Goal: Transaction & Acquisition: Purchase product/service

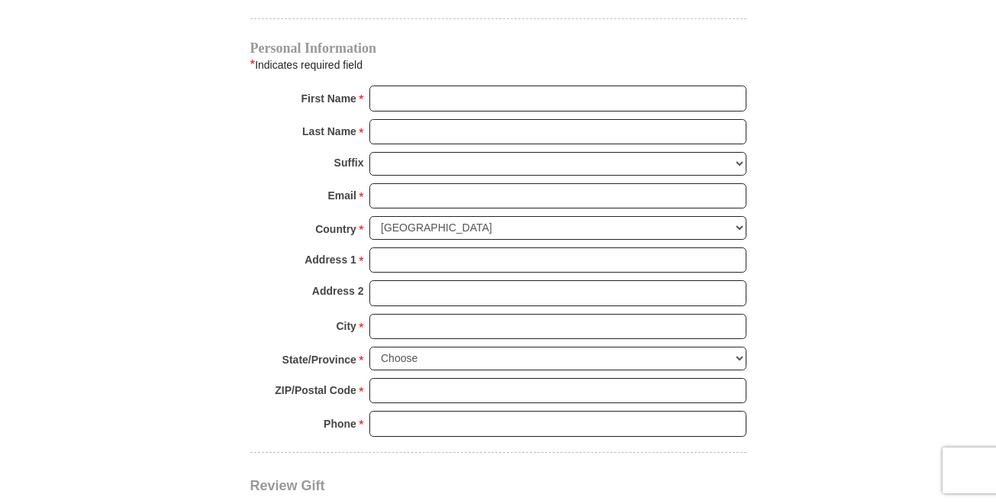
scroll to position [1155, 0]
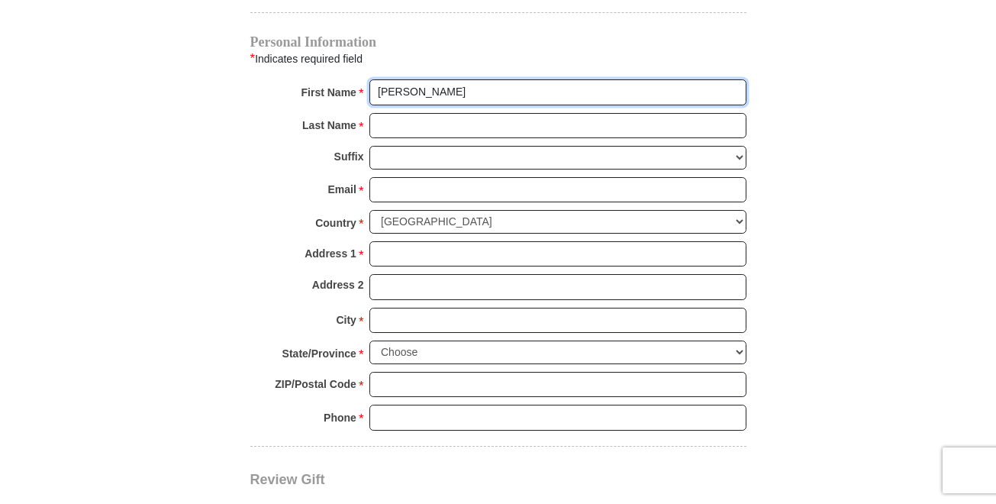
type input "Shanna"
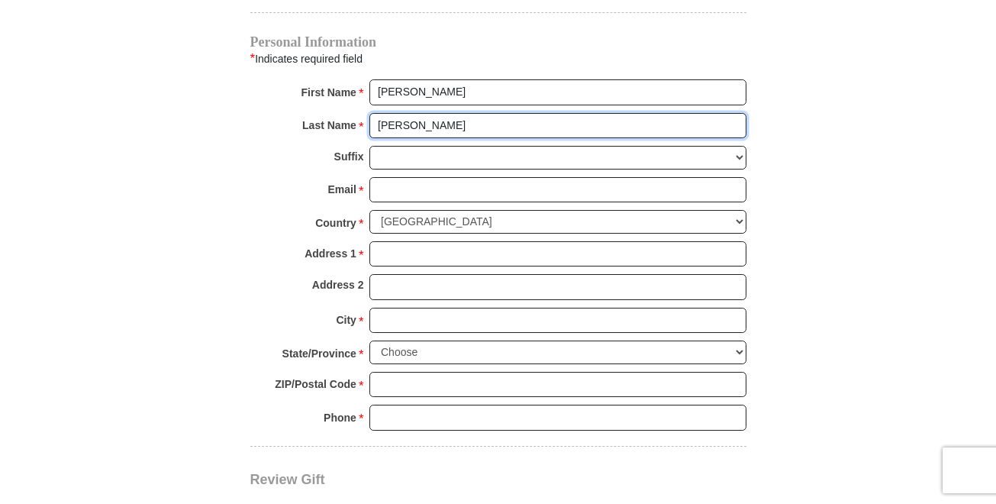
type input "Ruppert"
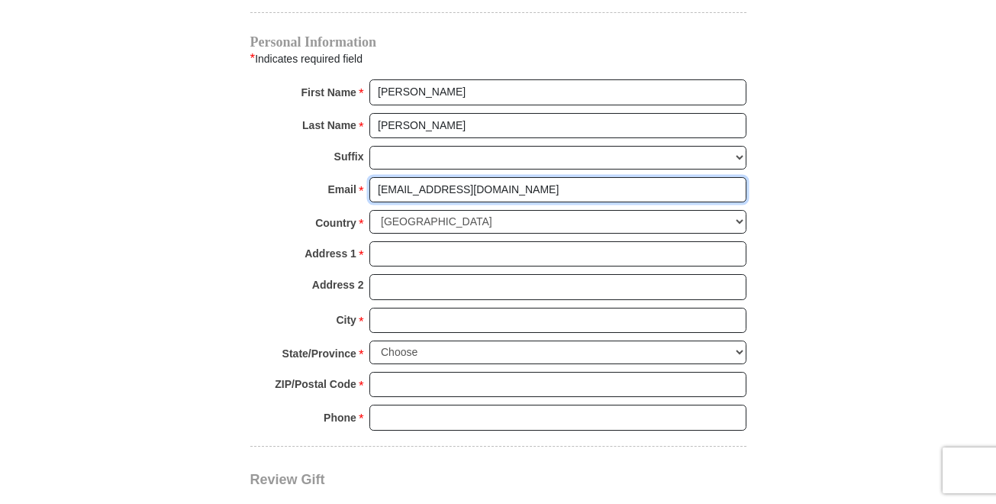
type input "grlruppert@proton.me"
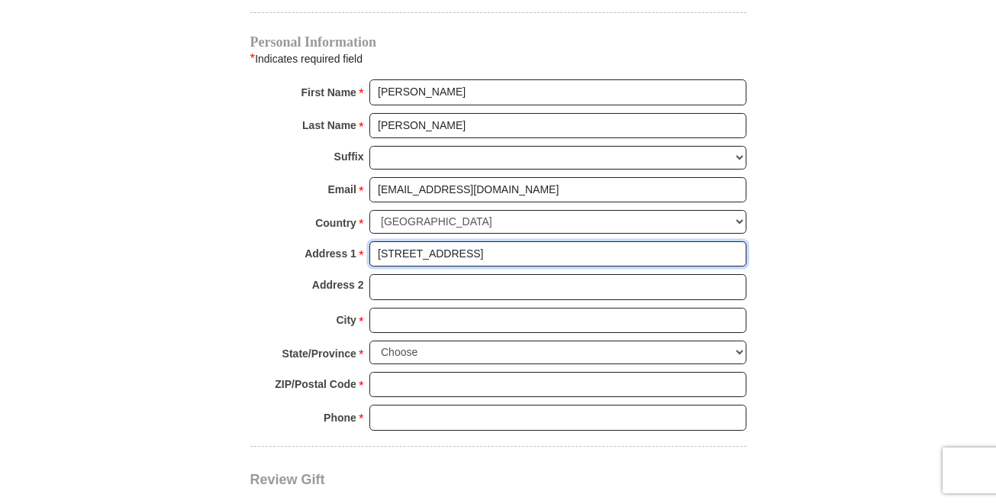
type input "3692 CHarterwood Dr"
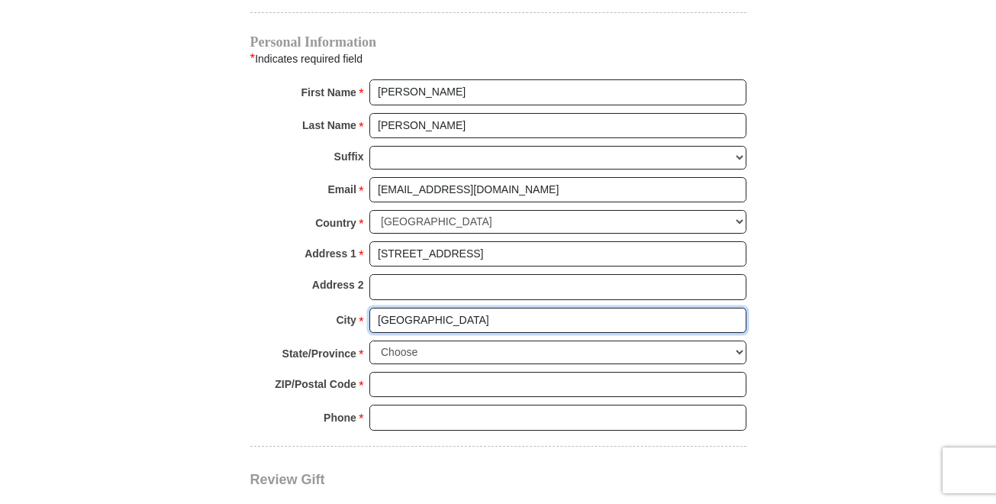
type input "Highlands Ranch"
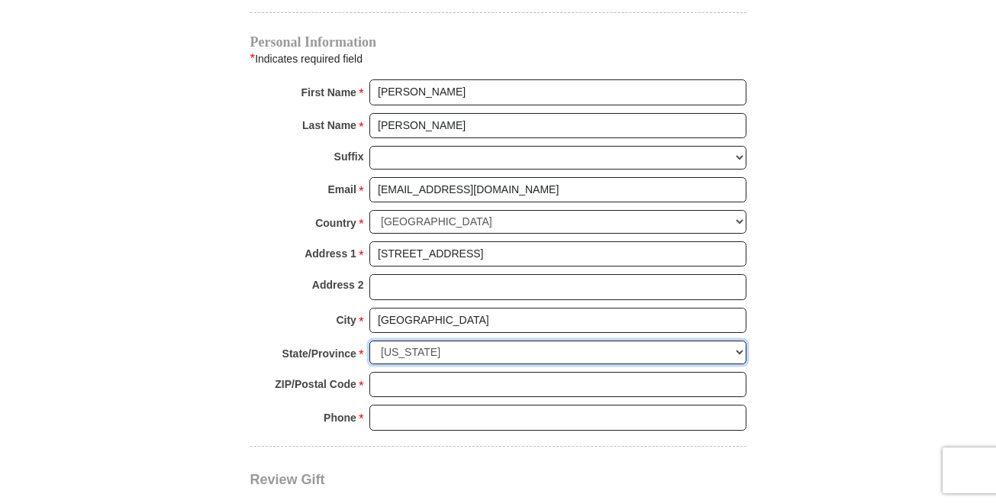
select select "CO"
type input "80126"
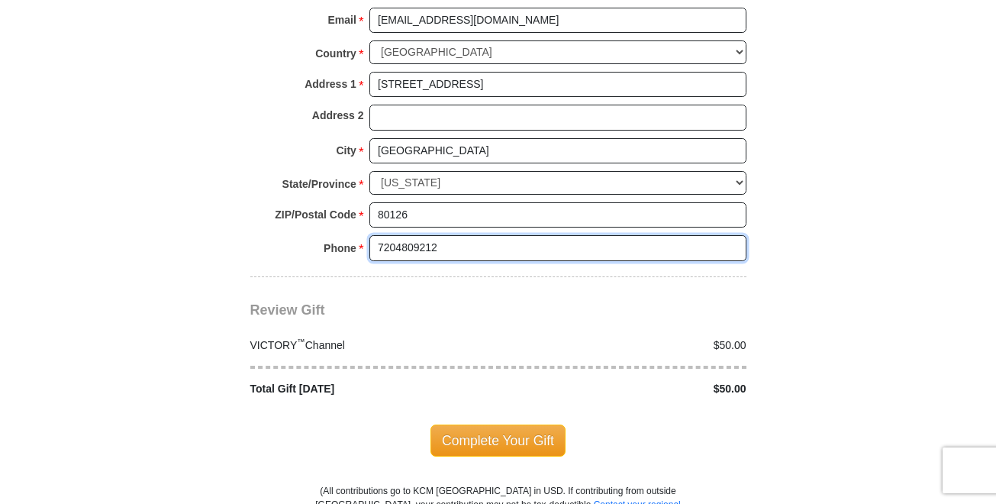
scroll to position [1333, 0]
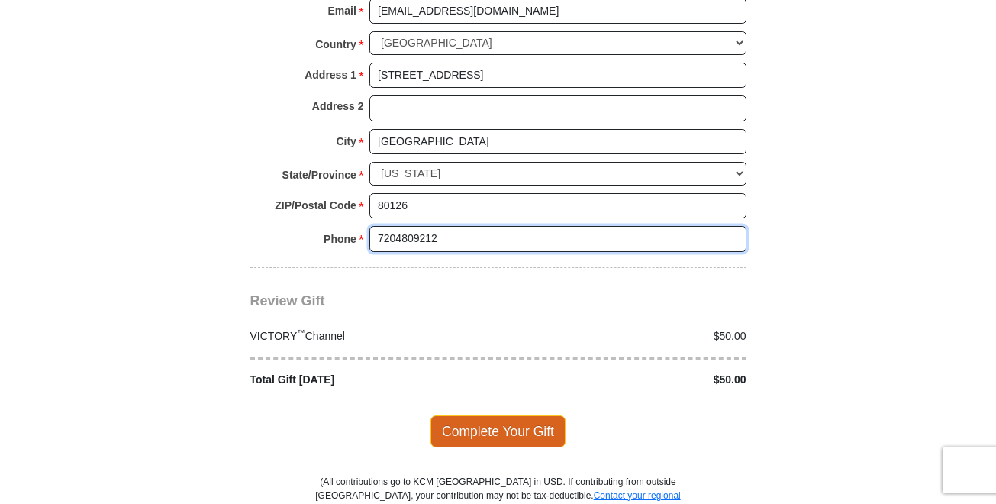
type input "7204809212"
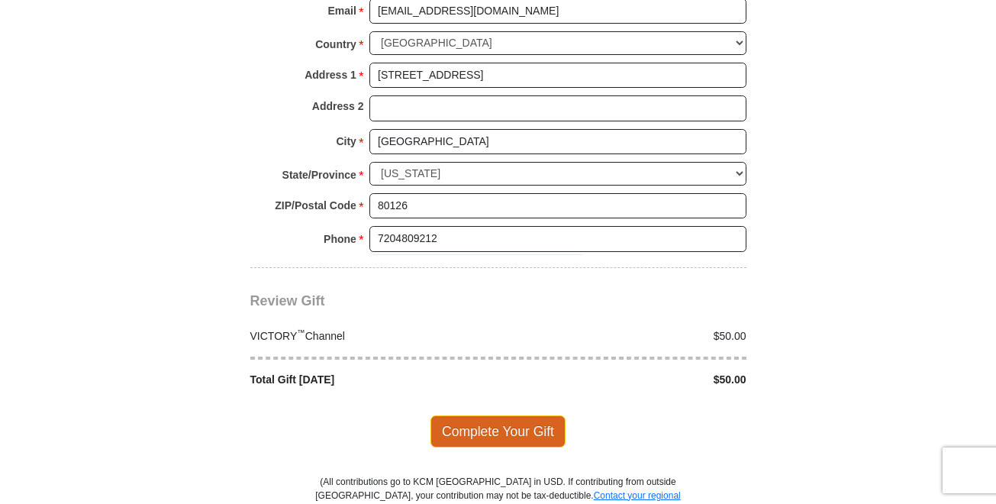
click at [448, 415] on span "Complete Your Gift" at bounding box center [497, 431] width 135 height 32
